Goal: Navigation & Orientation: Go to known website

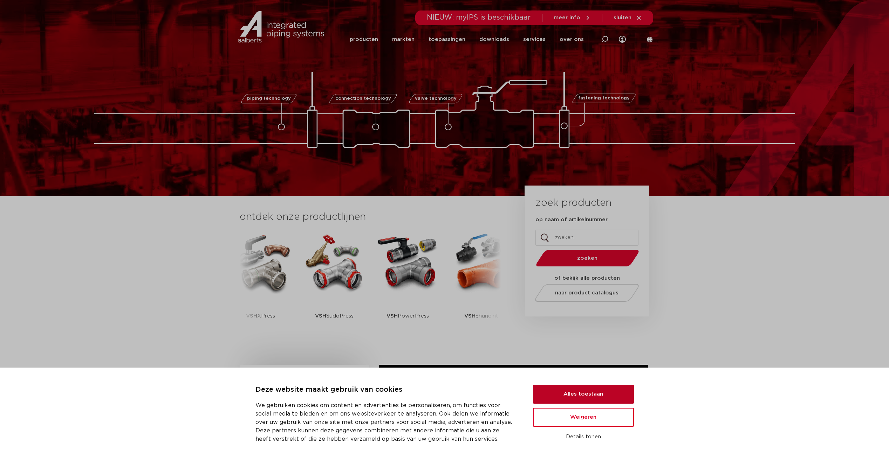
click at [603, 393] on button "Alles toestaan" at bounding box center [583, 394] width 101 height 19
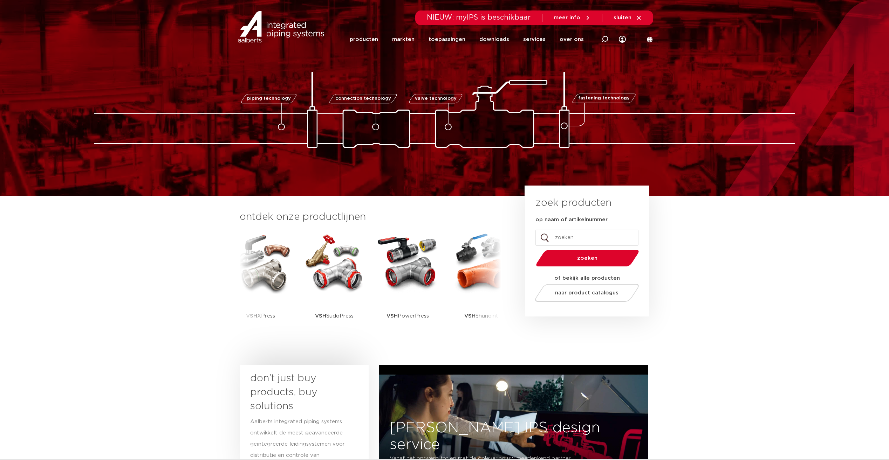
click at [650, 41] on icon at bounding box center [650, 39] width 6 height 6
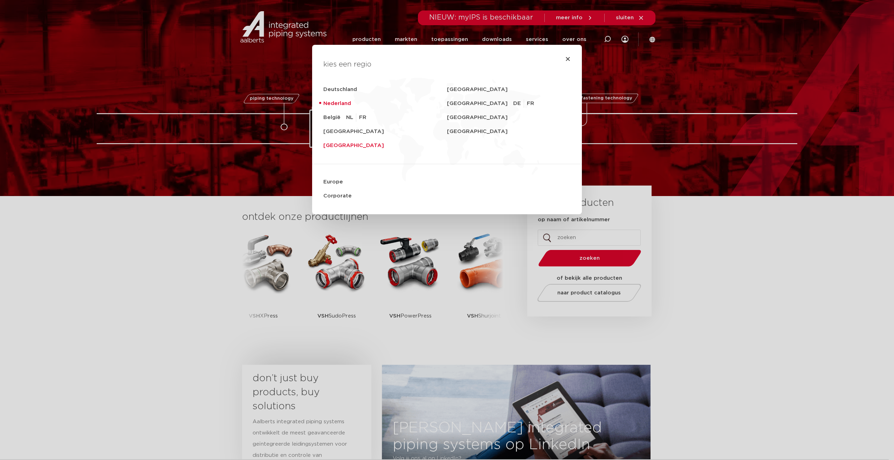
click at [336, 144] on link "[GEOGRAPHIC_DATA]" at bounding box center [385, 146] width 124 height 14
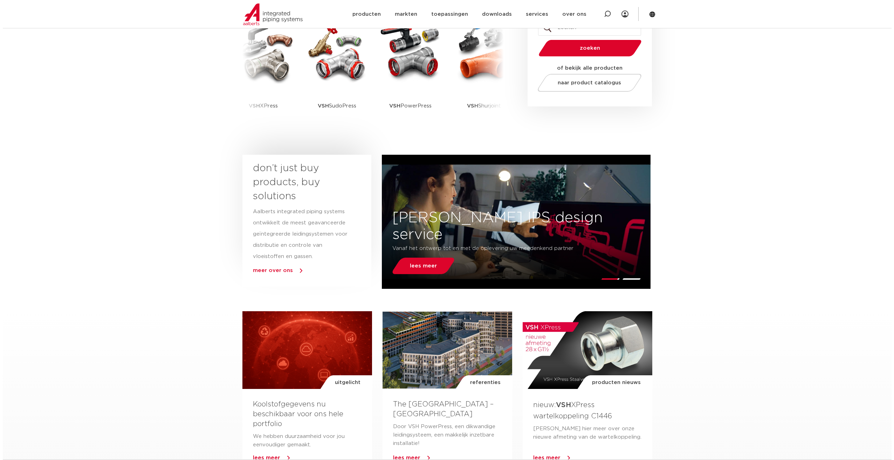
scroll to position [35, 0]
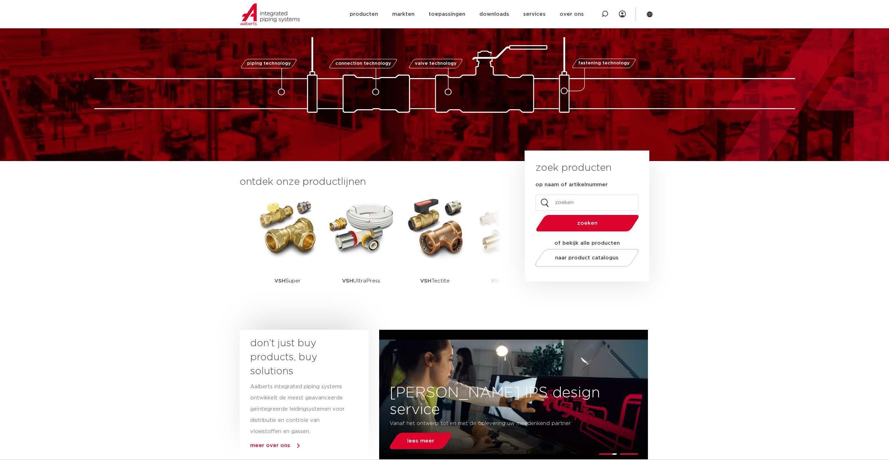
click at [655, 15] on section "Zoeken NIEUW: myIPS is beschikbaar meer info sluiten producten markten toepassi…" at bounding box center [444, 14] width 889 height 28
click at [649, 17] on icon at bounding box center [650, 14] width 6 height 6
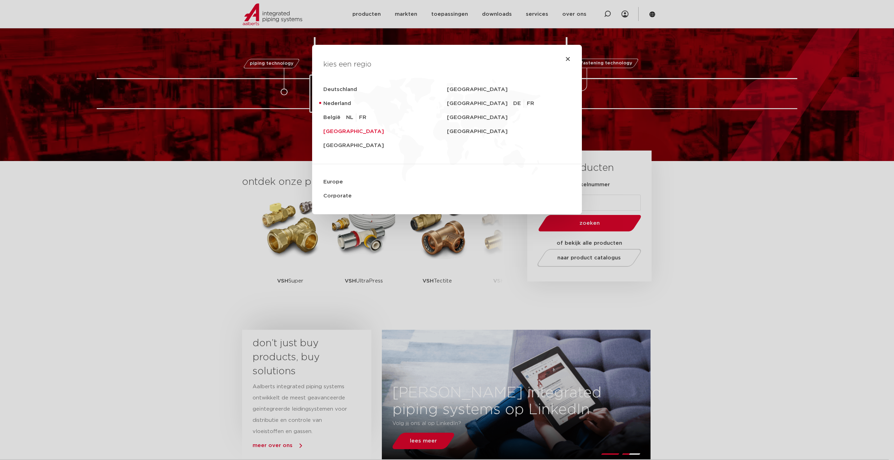
click at [334, 131] on link "[GEOGRAPHIC_DATA]" at bounding box center [385, 132] width 124 height 14
